Goal: Navigation & Orientation: Find specific page/section

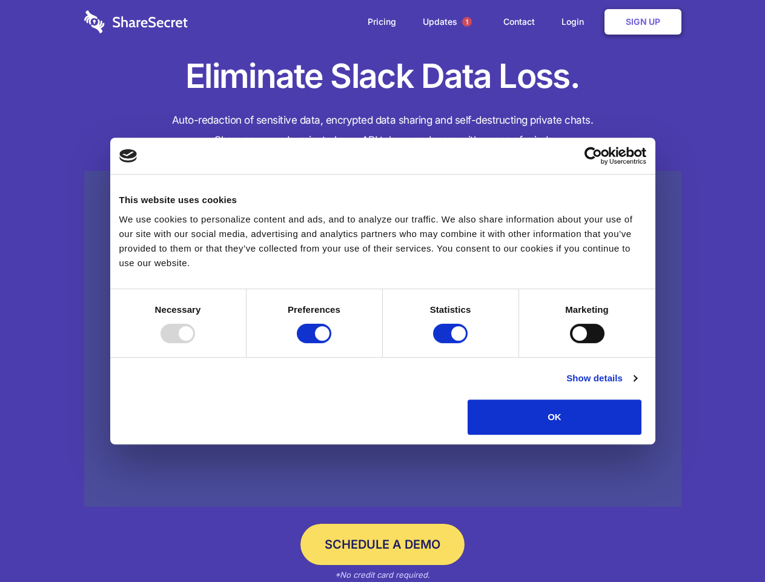
click at [195, 343] on div at bounding box center [178, 333] width 35 height 19
click at [331, 343] on input "Preferences" at bounding box center [314, 333] width 35 height 19
checkbox input "false"
click at [452, 343] on input "Statistics" at bounding box center [450, 333] width 35 height 19
checkbox input "false"
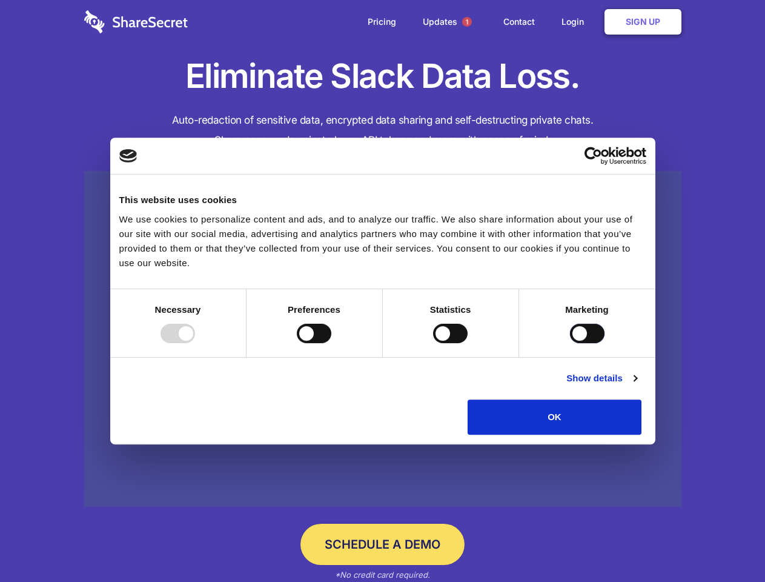
click at [570, 343] on input "Marketing" at bounding box center [587, 333] width 35 height 19
checkbox input "true"
click at [637, 385] on link "Show details" at bounding box center [602, 378] width 70 height 15
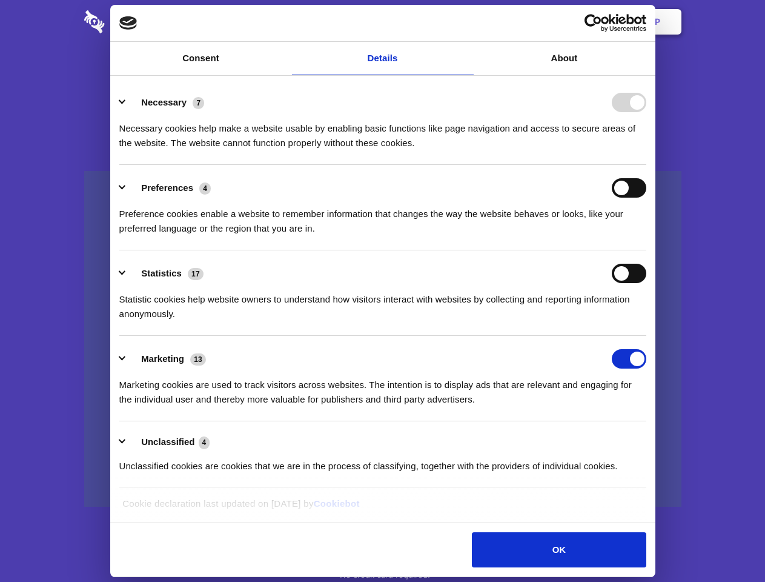
click at [647, 165] on li "Necessary 7 Necessary cookies help make a website usable by enabling basic func…" at bounding box center [382, 121] width 527 height 85
click at [467, 22] on span "1" at bounding box center [467, 22] width 10 height 10
